Goal: Transaction & Acquisition: Register for event/course

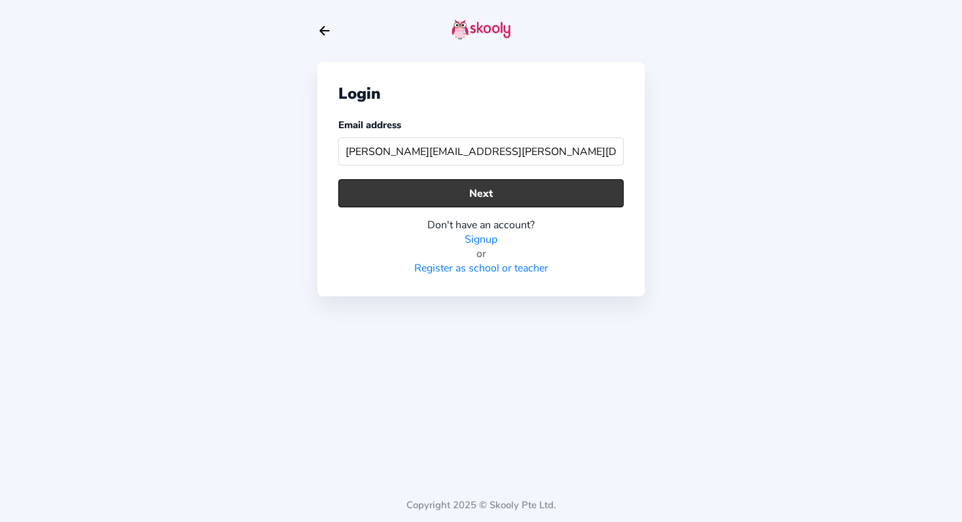
type input "[PERSON_NAME][EMAIL_ADDRESS][PERSON_NAME][DOMAIN_NAME]"
click at [466, 192] on button "Next" at bounding box center [480, 193] width 285 height 28
click at [466, 190] on button "Next" at bounding box center [480, 193] width 285 height 28
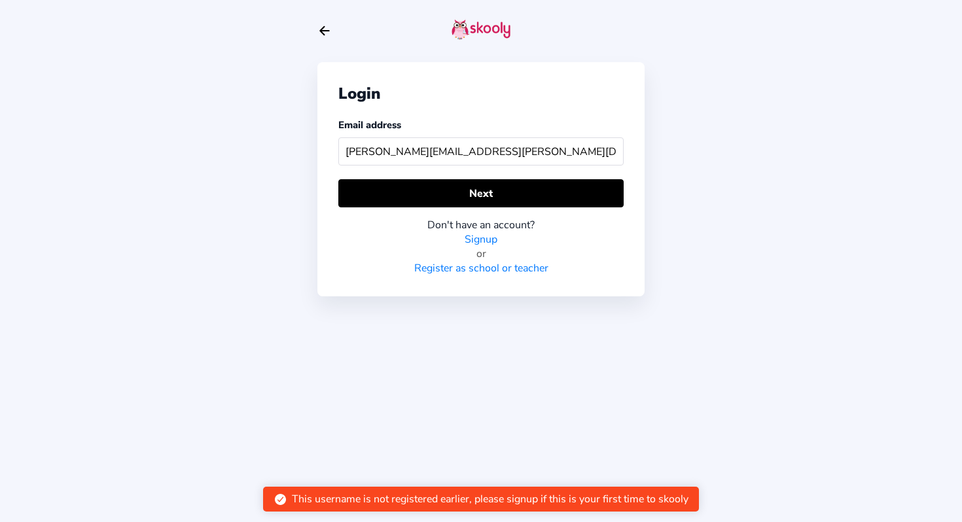
click at [484, 239] on link "Signup" at bounding box center [480, 239] width 33 height 14
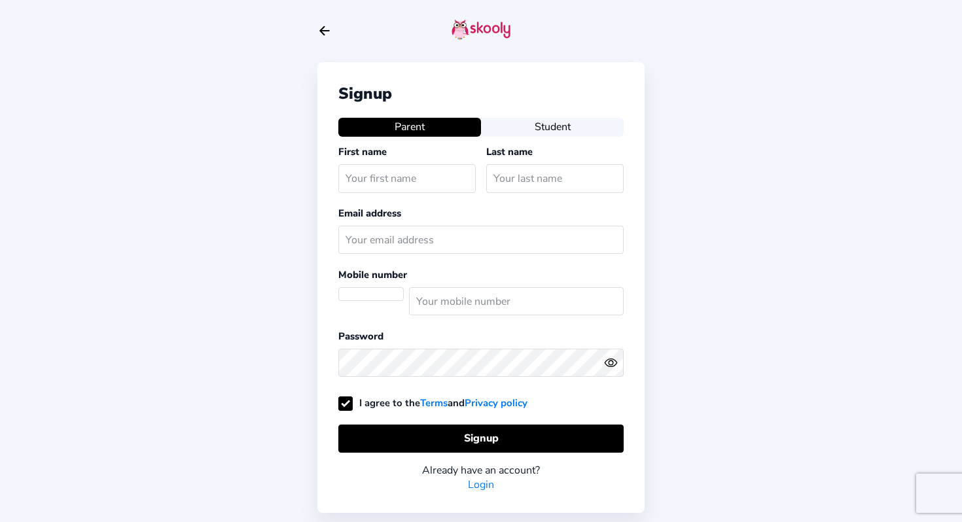
select select "AU"
click at [536, 125] on button "Student" at bounding box center [552, 127] width 143 height 18
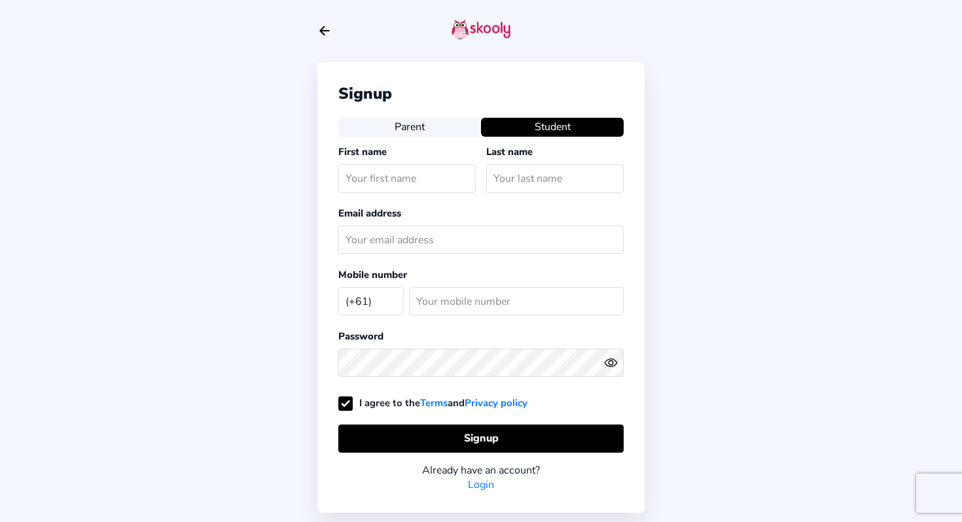
click at [324, 31] on icon "arrow back outline" at bounding box center [324, 31] width 9 height 9
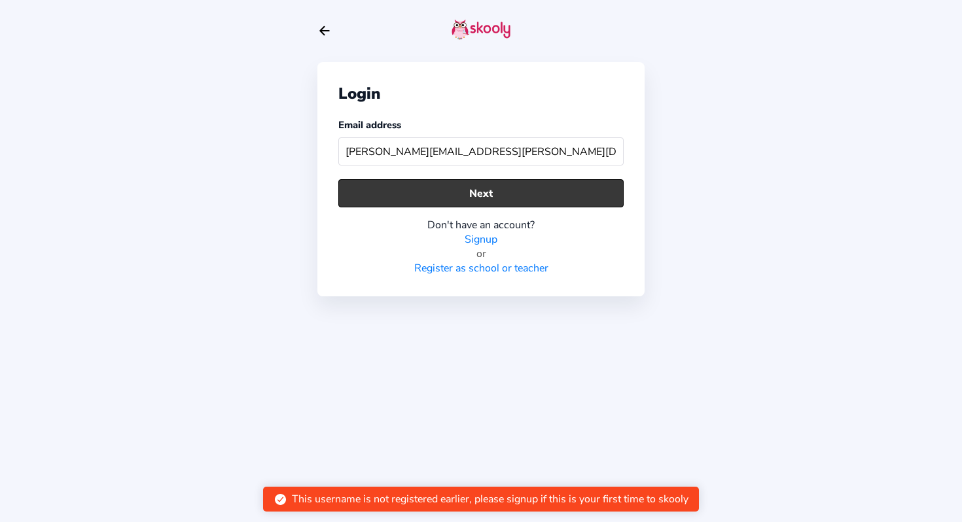
click at [449, 198] on button "Next" at bounding box center [480, 193] width 285 height 28
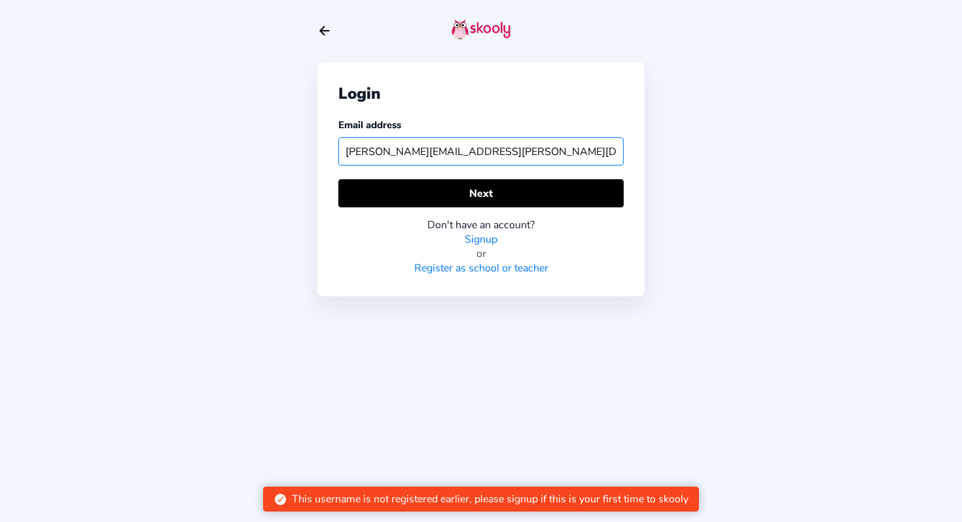
click at [351, 152] on input "[PERSON_NAME][EMAIL_ADDRESS][PERSON_NAME][DOMAIN_NAME]" at bounding box center [480, 151] width 285 height 28
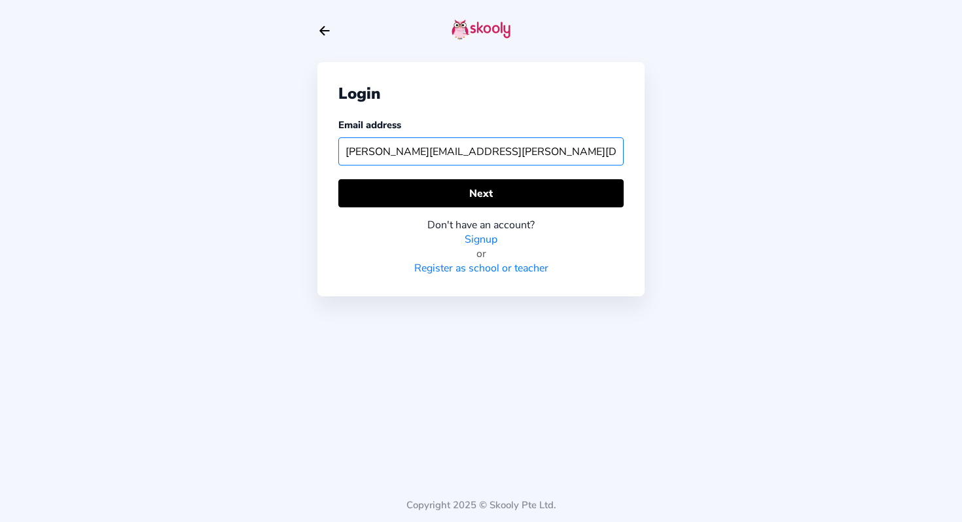
click at [388, 152] on input "[PERSON_NAME][EMAIL_ADDRESS][PERSON_NAME][DOMAIN_NAME]" at bounding box center [480, 151] width 285 height 28
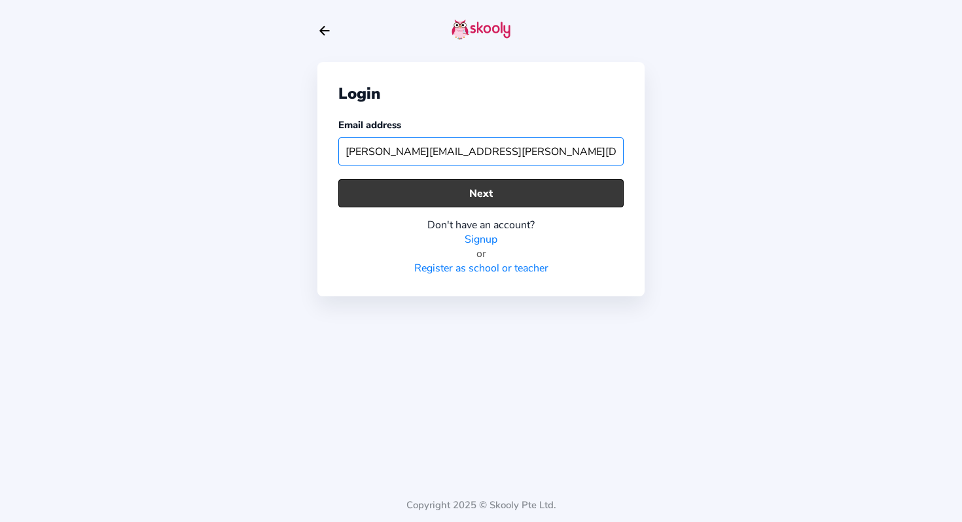
type input "[PERSON_NAME][EMAIL_ADDRESS][PERSON_NAME][DOMAIN_NAME]"
click at [426, 186] on button "Next" at bounding box center [480, 193] width 285 height 28
